Goal: Task Accomplishment & Management: Manage account settings

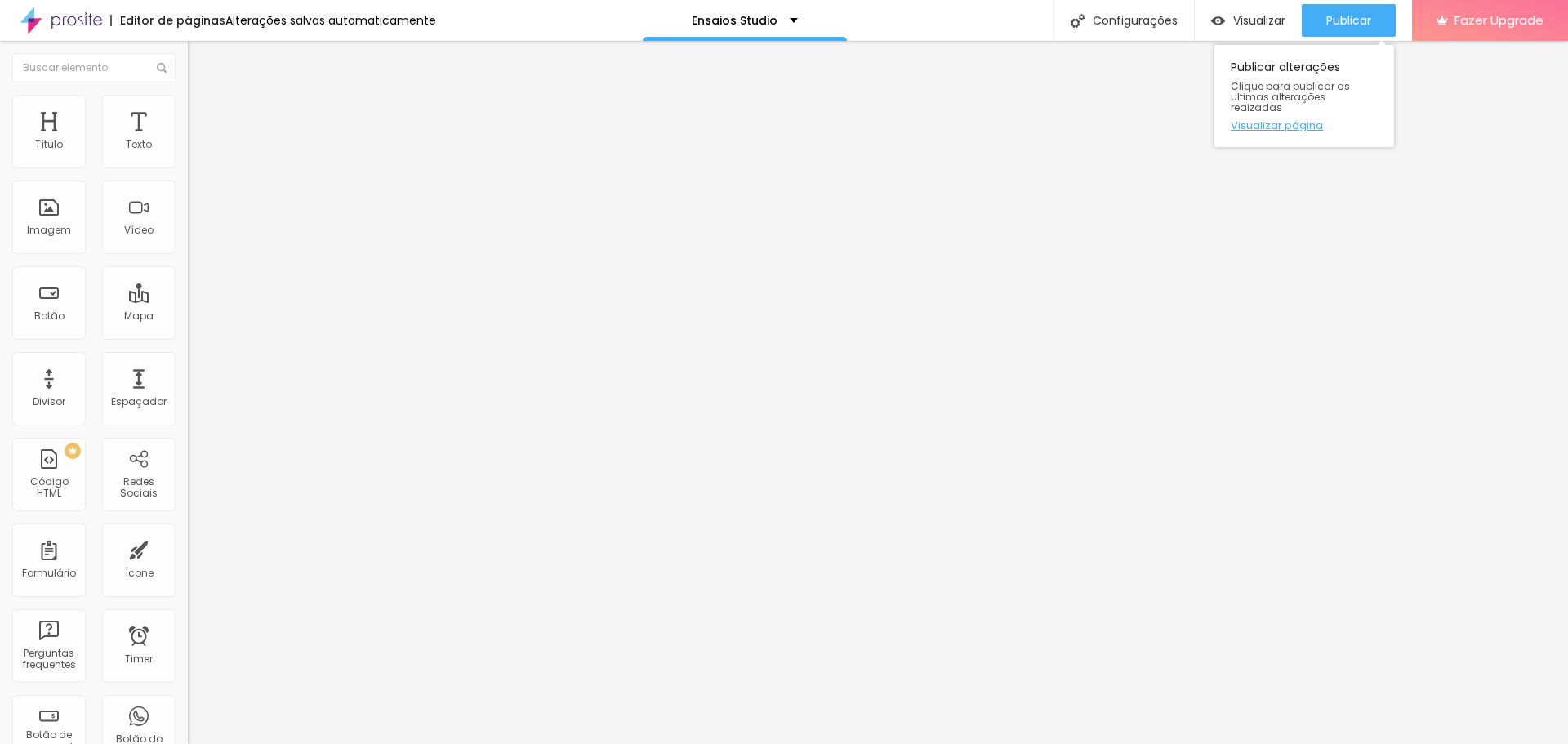
click at [1300, 120] on link "Visualizar página" at bounding box center [1304, 125] width 147 height 11
click at [187, 112] on li "Avançado" at bounding box center [281, 119] width 187 height 17
click at [187, 600] on input "text" at bounding box center [285, 608] width 196 height 17
type input "teste"
click at [1347, 15] on span "Publicar" at bounding box center [1349, 20] width 45 height 13
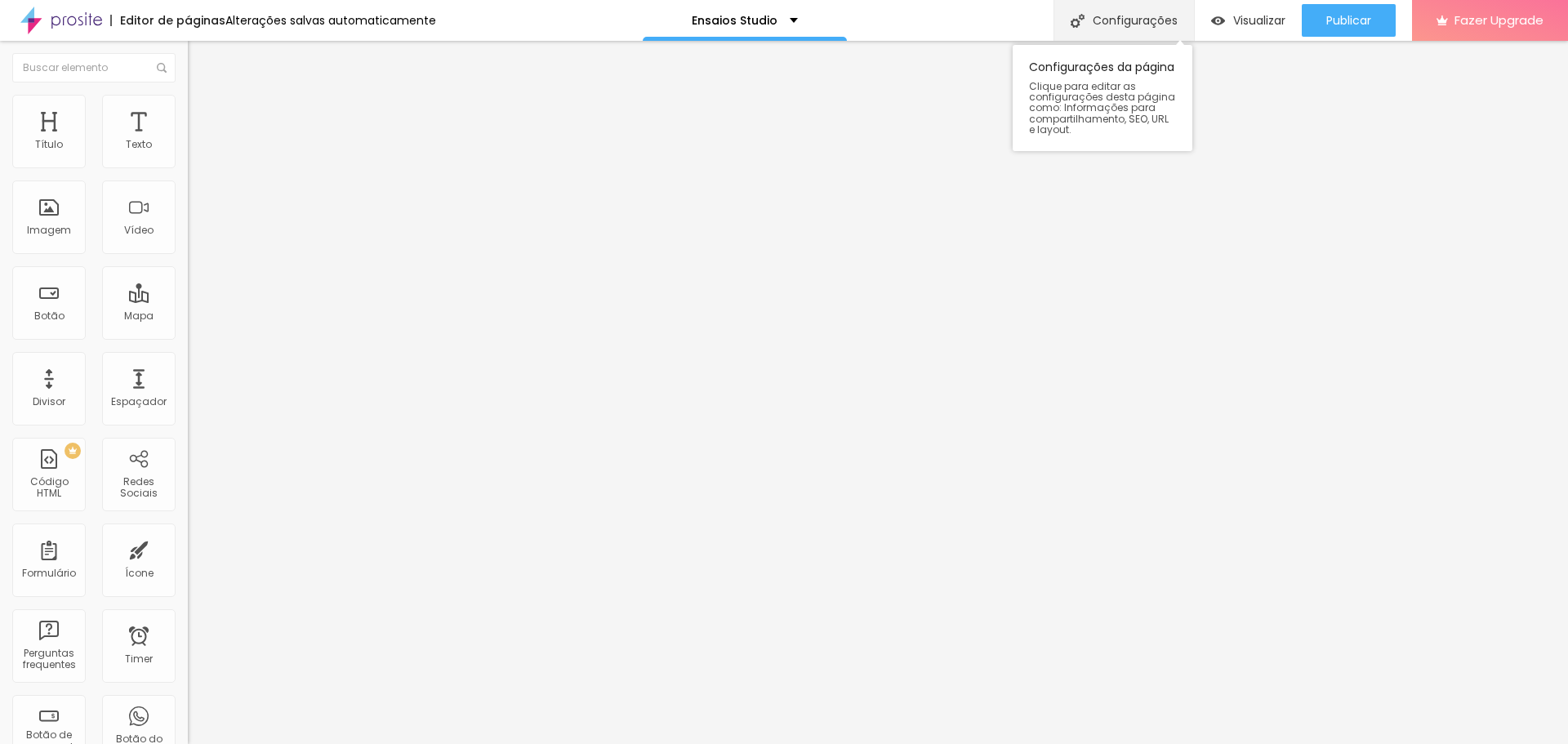
click at [1139, 12] on div "Configurações" at bounding box center [1124, 20] width 140 height 40
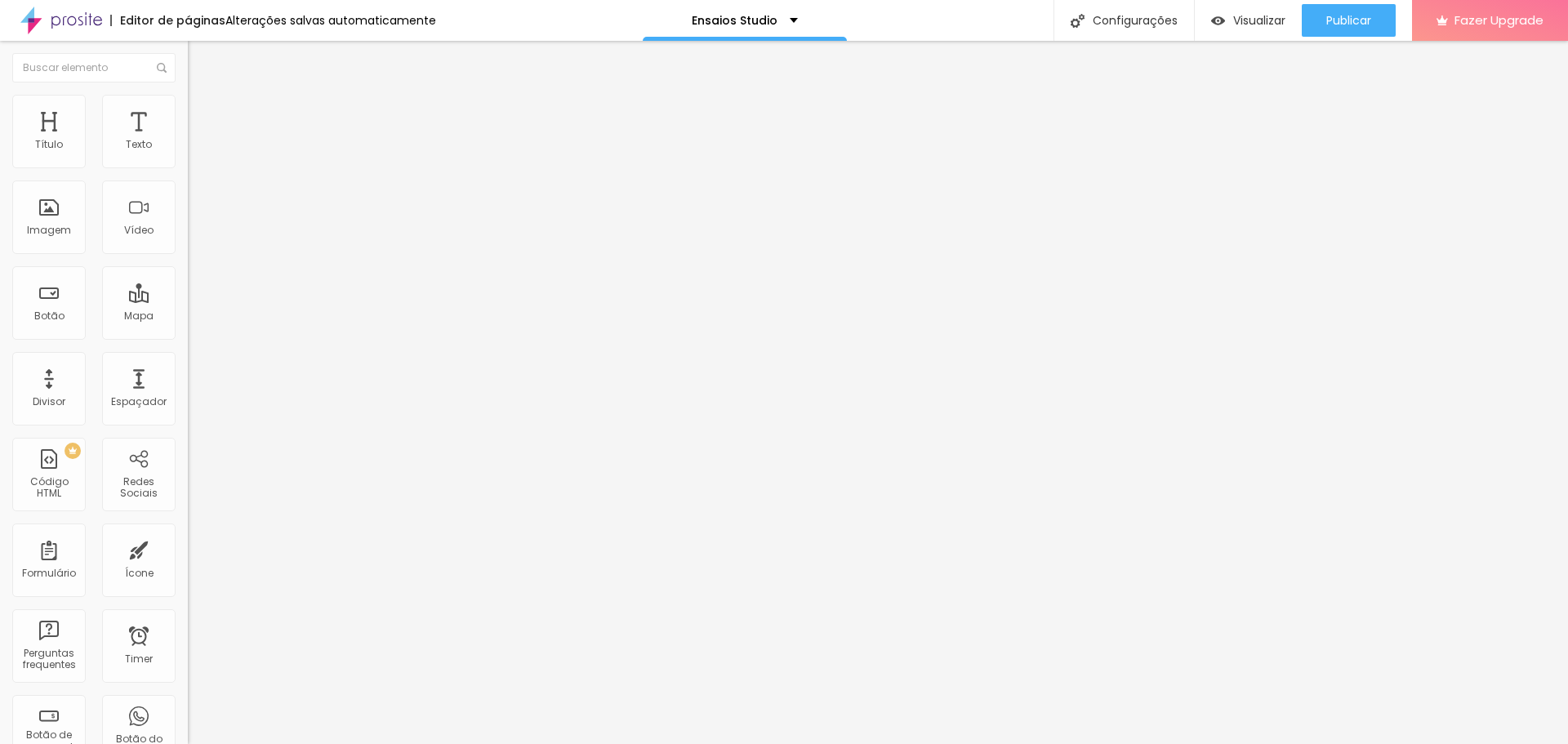
click at [1041, 12] on div "Editor de páginas Alterações salvas automaticamente Ensaios Studio Configuraçõe…" at bounding box center [784, 20] width 1568 height 40
click at [1074, 12] on div "Configurações" at bounding box center [1124, 20] width 140 height 40
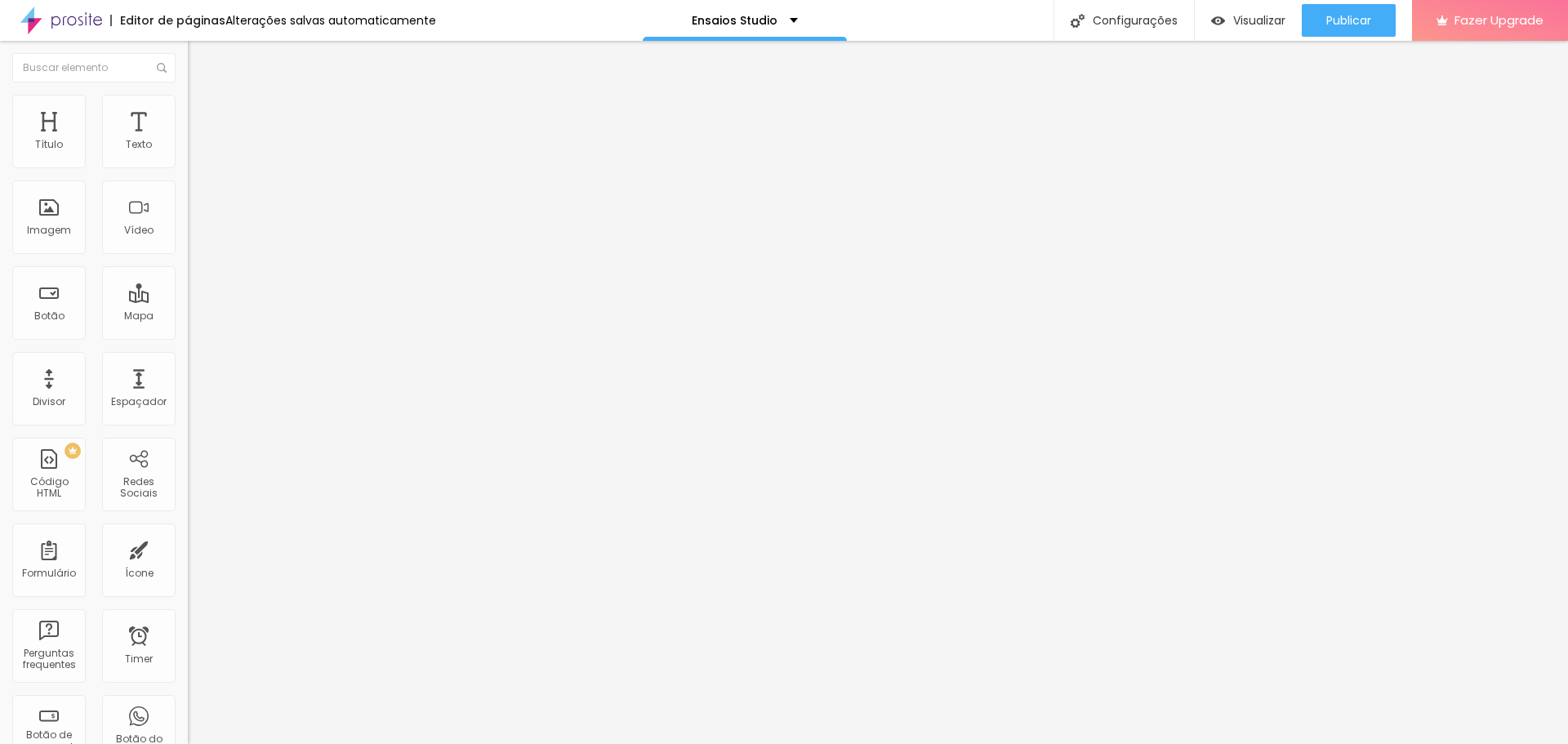
drag, startPoint x: 689, startPoint y: 347, endPoint x: 659, endPoint y: 274, distance: 78.9
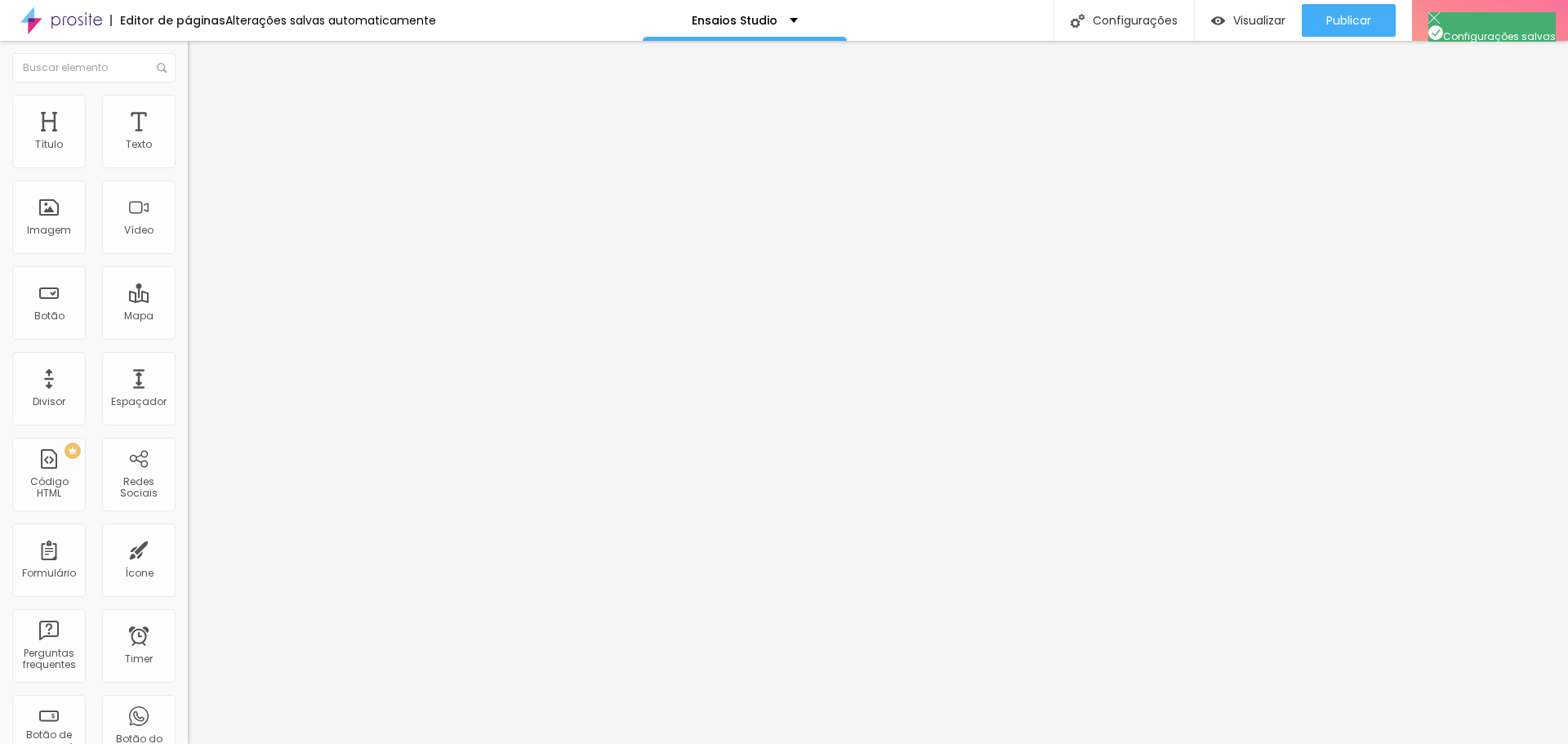
drag, startPoint x: 18, startPoint y: 235, endPoint x: 1, endPoint y: 248, distance: 21.4
click at [187, 243] on div "10 Espaço de cima 10 Espaço de baixo ID Html teste Classes Html Visível nos dis…" at bounding box center [281, 471] width 187 height 687
drag, startPoint x: 45, startPoint y: 249, endPoint x: 0, endPoint y: 253, distance: 45.2
click at [187, 251] on div "10 Espaço de cima 10 Espaço de baixo ID Html teste Classes Html Visível nos dis…" at bounding box center [281, 471] width 187 height 687
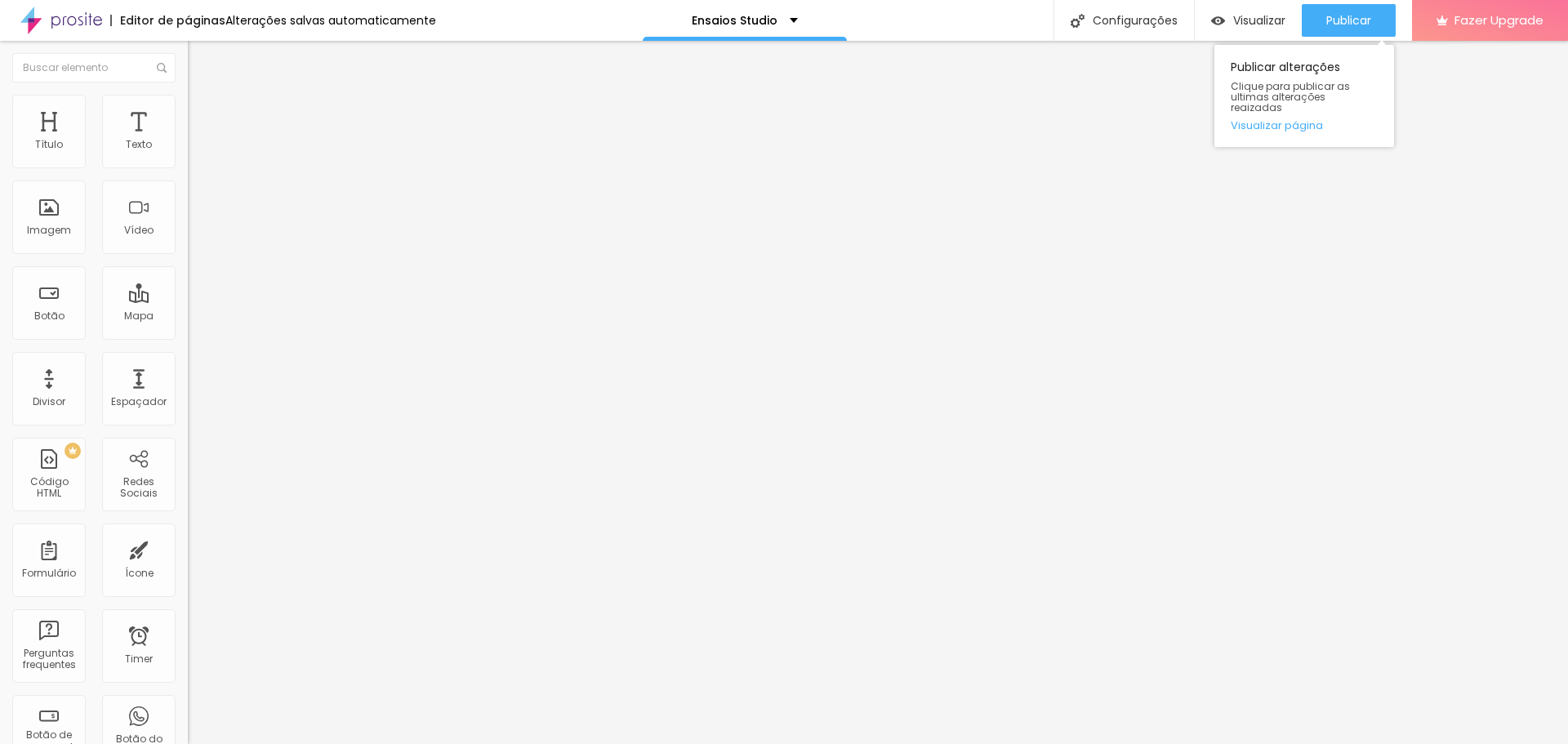
click at [1337, 39] on div "Publicar alterações Clique para publicar as ultimas alterações reaizadas Visual…" at bounding box center [1305, 92] width 180 height 111
click at [1339, 30] on div "Publicar" at bounding box center [1349, 20] width 45 height 33
click at [187, 693] on li "Celular" at bounding box center [281, 698] width 187 height 10
click at [187, 703] on div at bounding box center [281, 703] width 187 height 0
click at [187, 712] on div at bounding box center [281, 712] width 187 height 0
